Goal: Check status: Check status

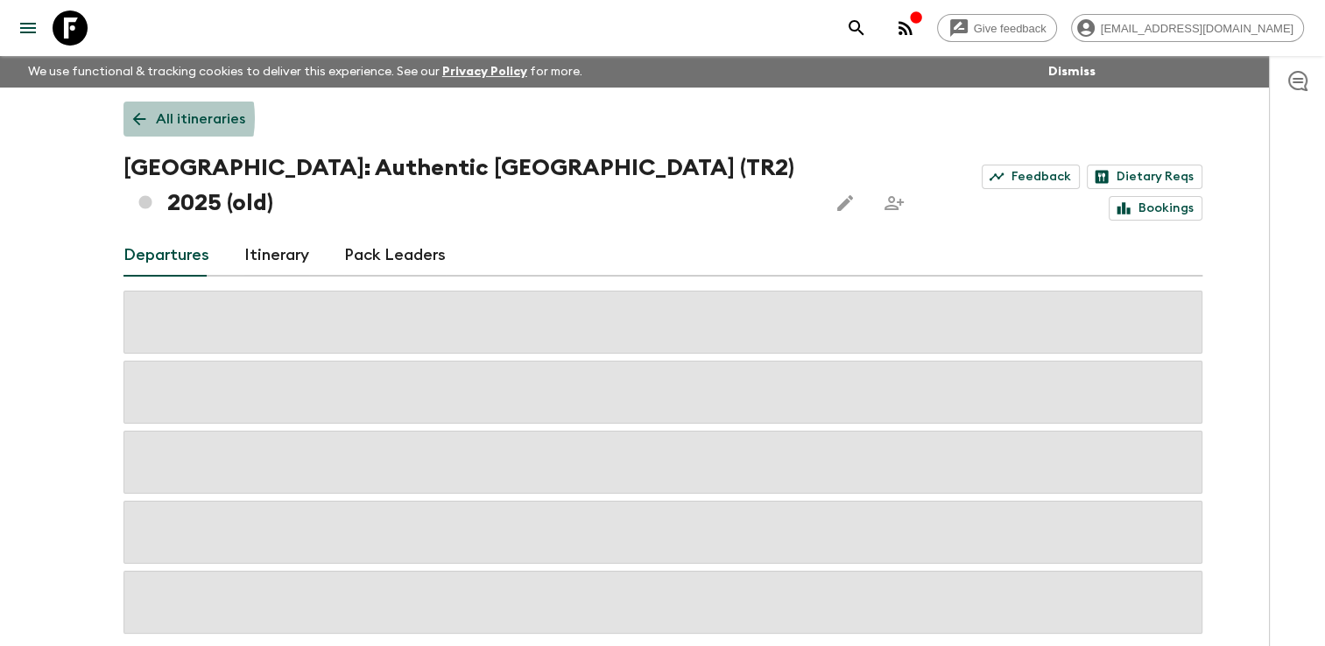
click at [140, 118] on icon at bounding box center [138, 119] width 13 height 13
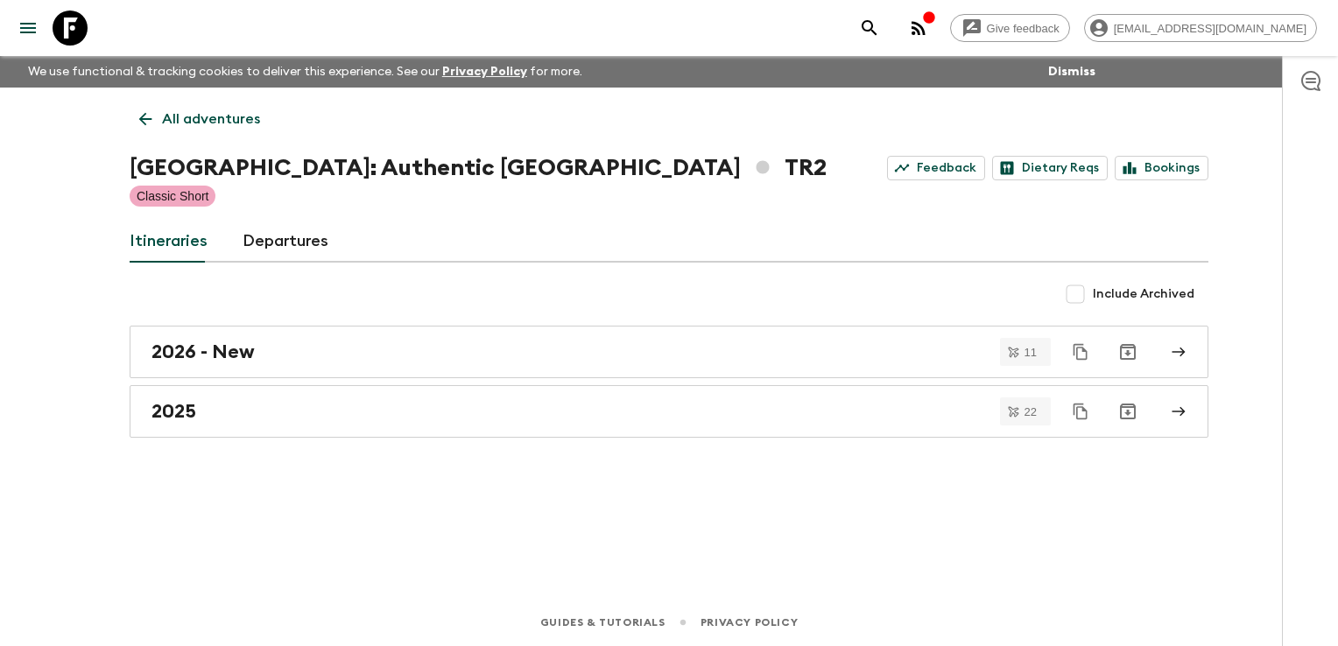
click at [138, 121] on icon at bounding box center [145, 118] width 19 height 19
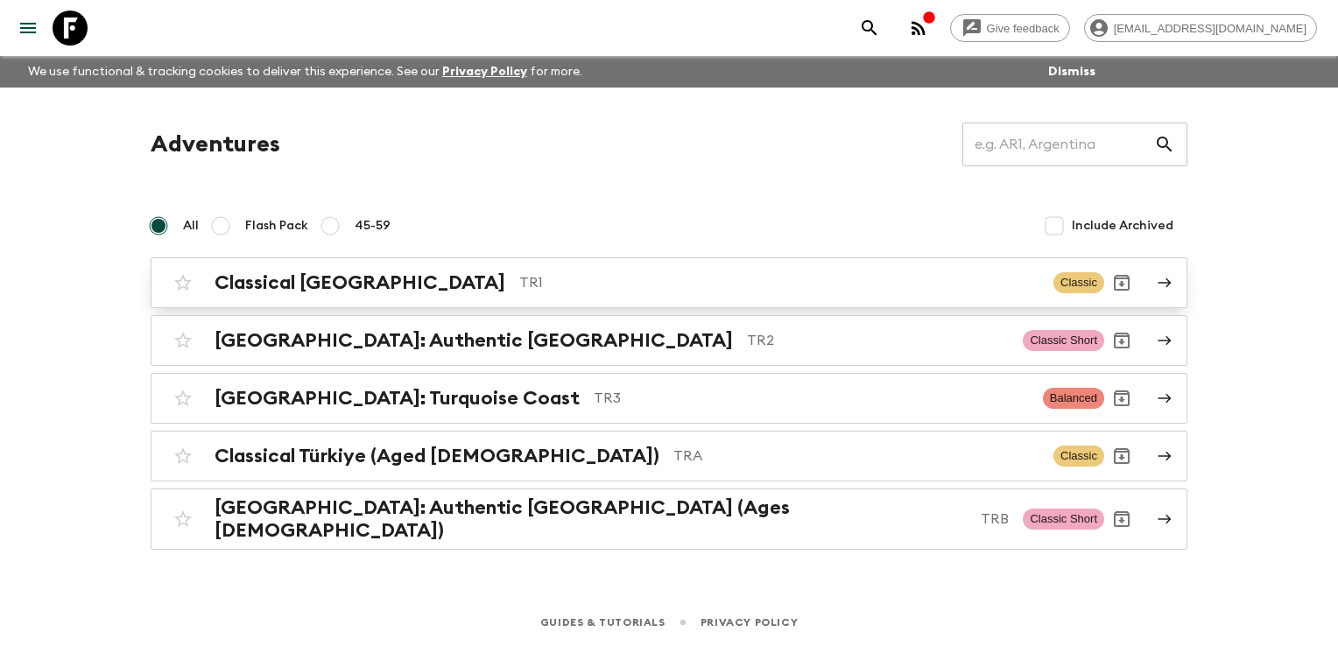
click at [281, 275] on h2 "Classical [GEOGRAPHIC_DATA]" at bounding box center [360, 283] width 291 height 23
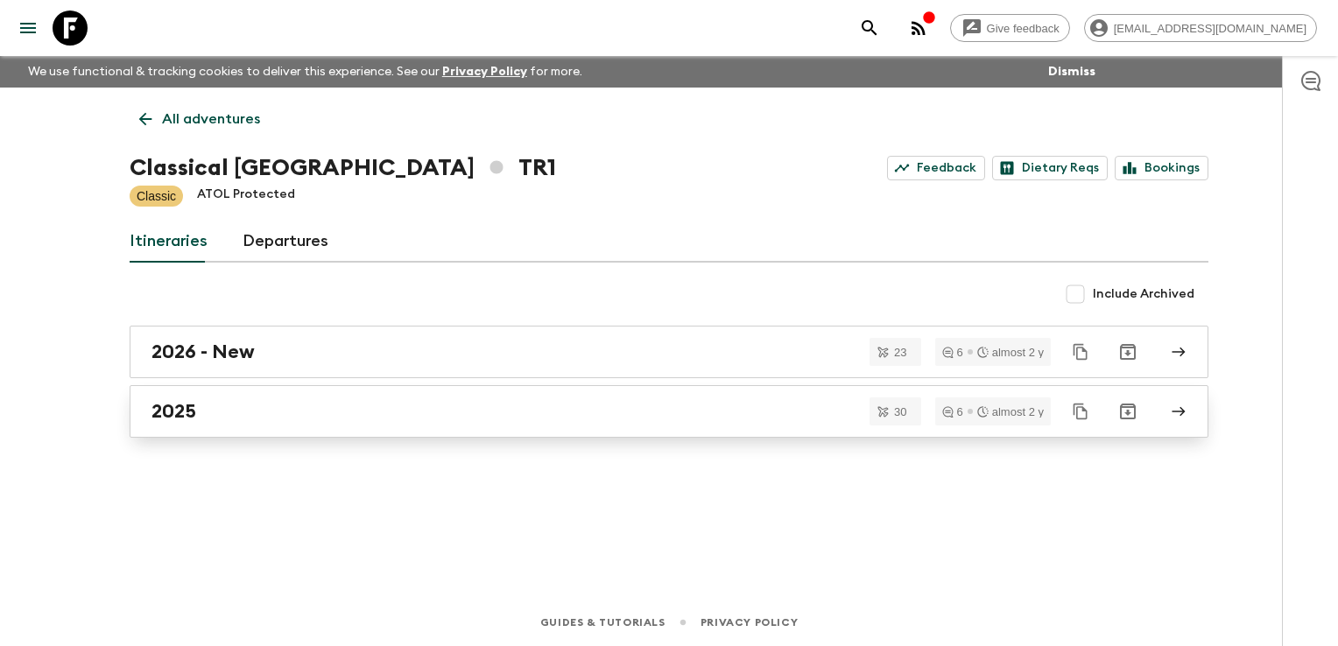
click at [300, 408] on div "2025" at bounding box center [653, 411] width 1002 height 23
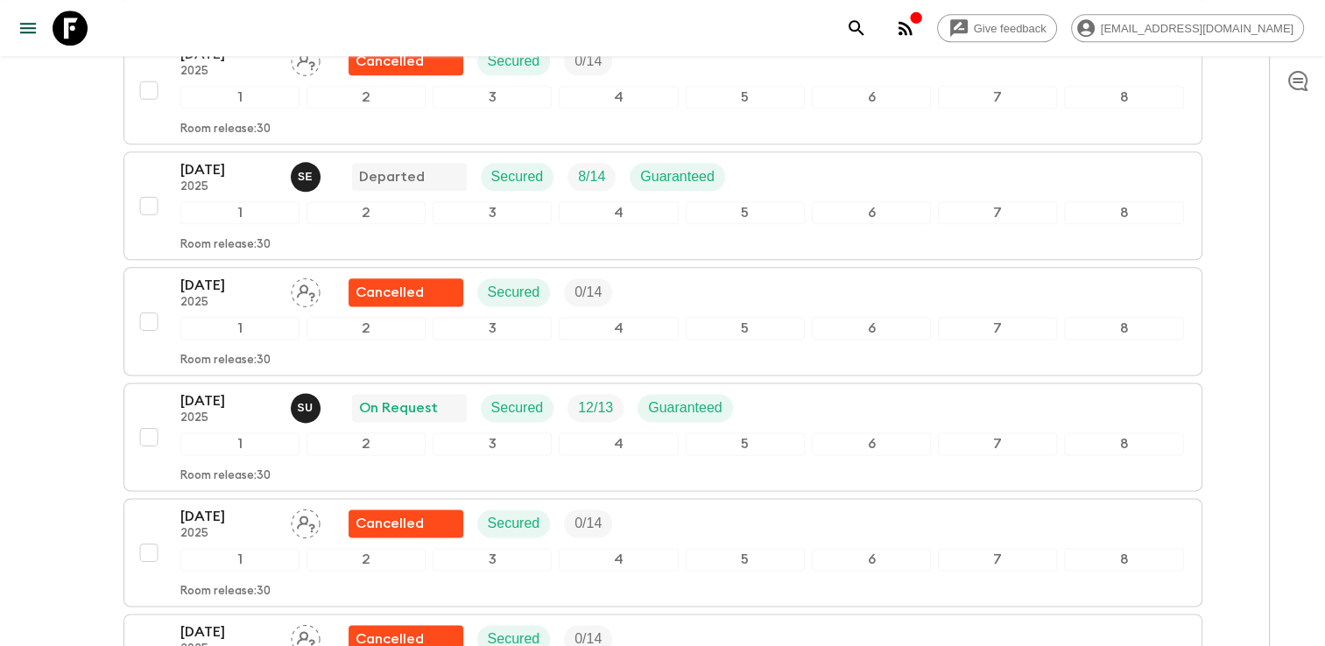
scroll to position [2190, 0]
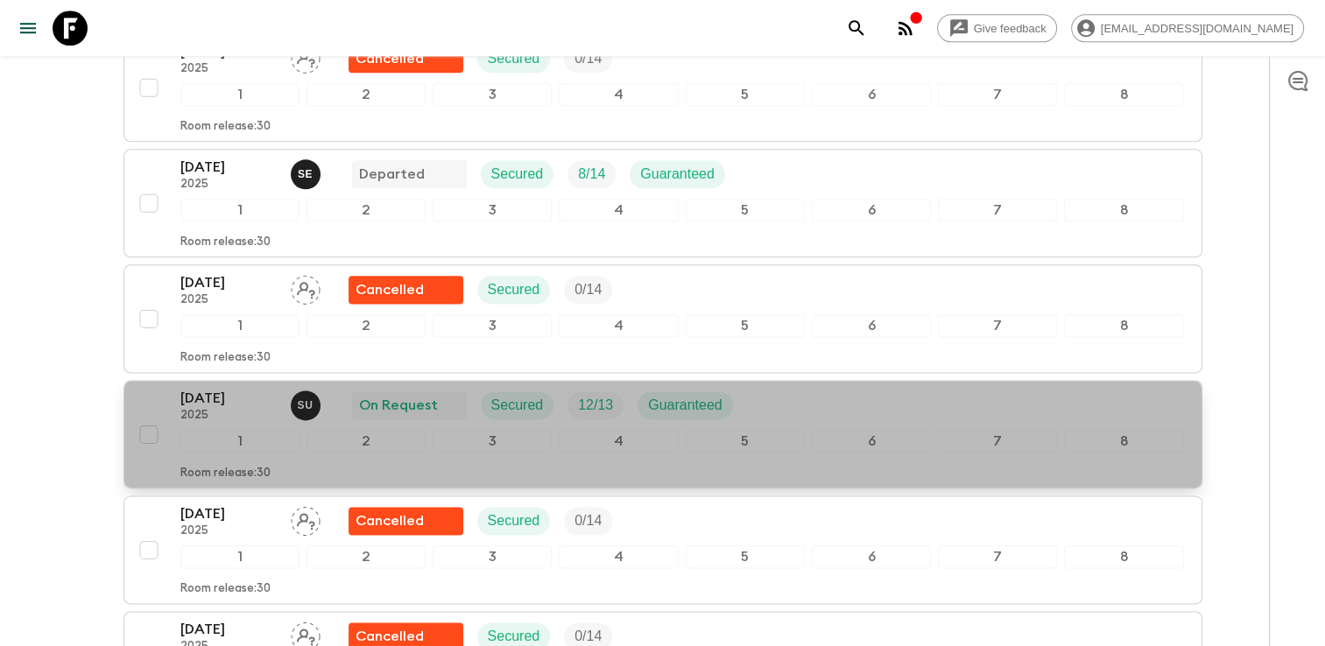
click at [820, 397] on div "[DATE] 2025 S U On Request Secured 12 / 13 Guaranteed" at bounding box center [682, 405] width 1004 height 35
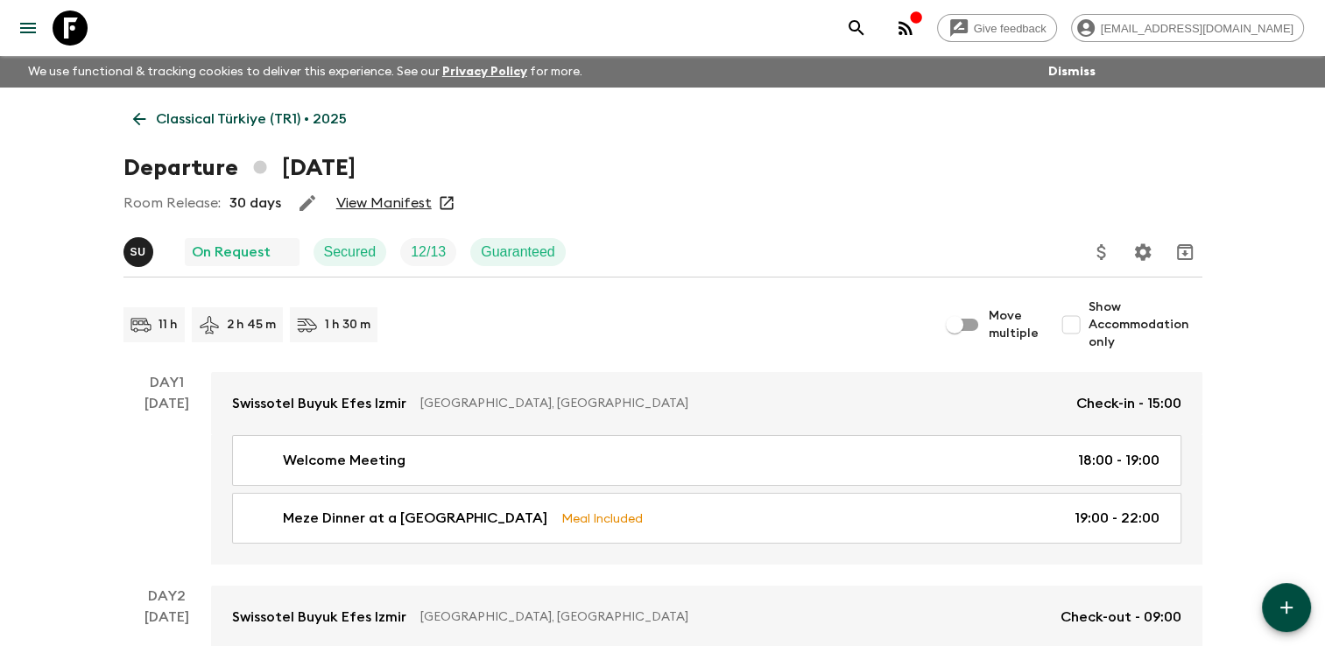
click at [404, 202] on link "View Manifest" at bounding box center [383, 203] width 95 height 18
